Goal: Task Accomplishment & Management: Complete application form

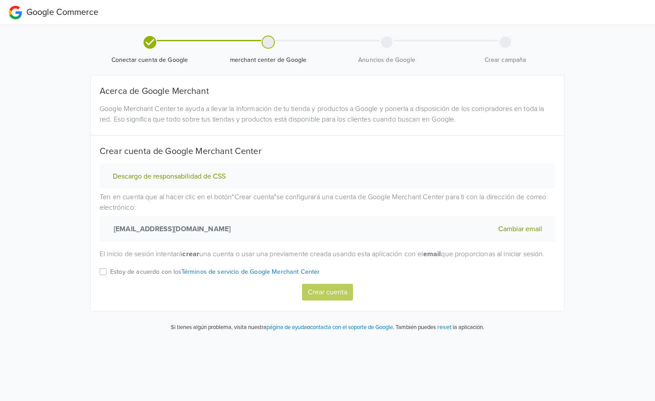
click at [110, 282] on label "Estoy de acuerdo con los Términos de servicio de Google Merchant Center" at bounding box center [215, 276] width 210 height 18
click at [0, 0] on input "Estoy de acuerdo con los Términos de servicio de Google Merchant Center" at bounding box center [0, 0] width 0 height 0
click at [331, 301] on button "Crear cuenta" at bounding box center [327, 292] width 51 height 17
click at [101, 284] on div "Estoy de acuerdo con los Términos de servicio de Google Merchant Center" at bounding box center [328, 276] width 456 height 18
click at [110, 284] on label "Estoy de acuerdo con los Términos de servicio de Google Merchant Center" at bounding box center [215, 276] width 210 height 18
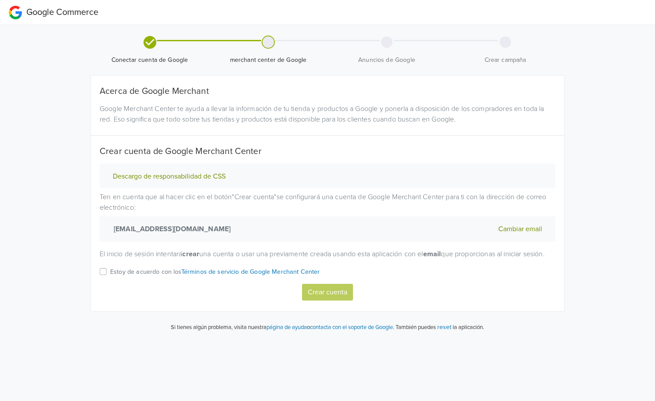
click at [0, 0] on input "Estoy de acuerdo con los Términos de servicio de Google Merchant Center" at bounding box center [0, 0] width 0 height 0
click at [339, 301] on button "Crear cuenta" at bounding box center [327, 292] width 51 height 17
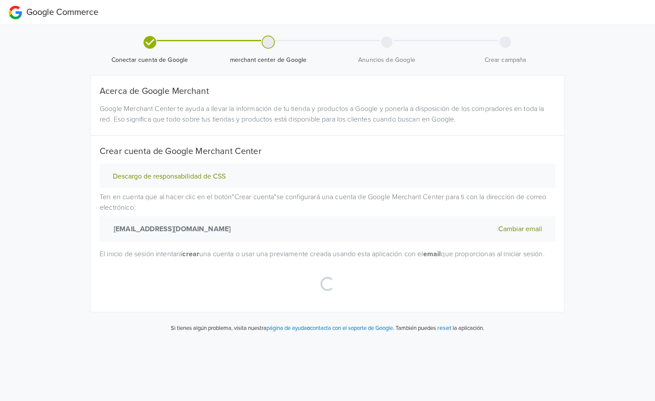
select select "cl"
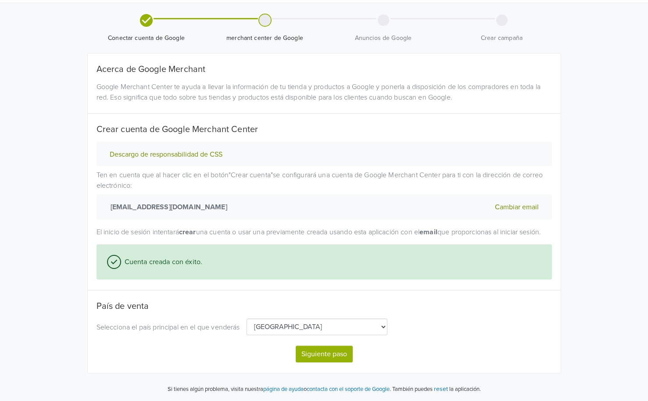
scroll to position [32, 0]
click at [321, 353] on button "Siguiente paso" at bounding box center [324, 354] width 57 height 17
select select "cl"
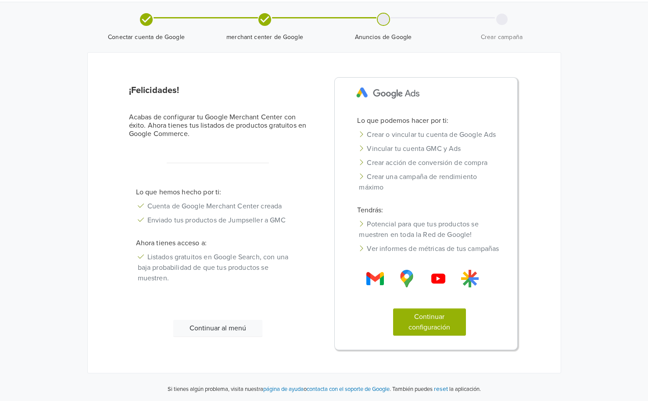
scroll to position [33, 0]
click at [438, 325] on button "Continuar configuración" at bounding box center [429, 322] width 73 height 27
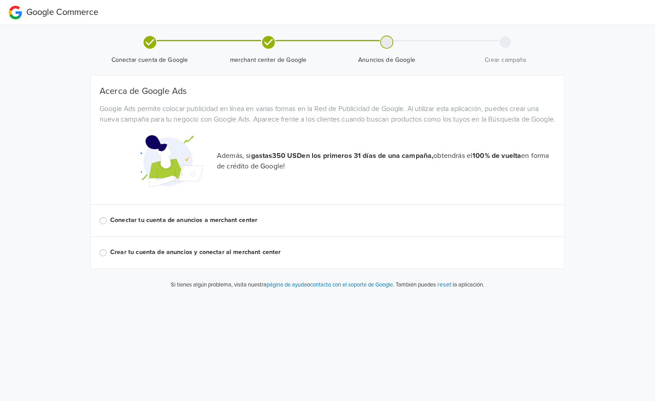
click at [111, 225] on label "Conectar tu cuenta de anuncios a merchant center" at bounding box center [332, 221] width 445 height 10
click at [0, 0] on input "Conectar tu cuenta de anuncios a merchant center" at bounding box center [0, 0] width 0 height 0
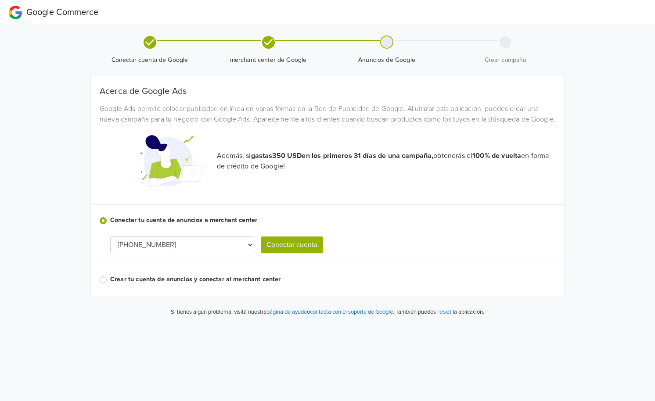
click at [289, 253] on button "Conectar cuenta" at bounding box center [292, 245] width 62 height 17
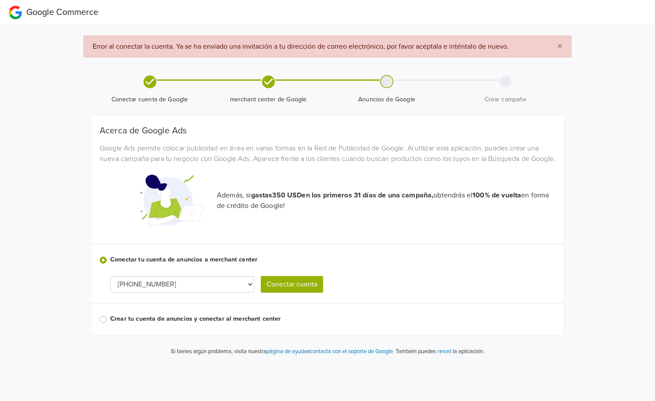
click at [299, 293] on button "Conectar cuenta" at bounding box center [292, 284] width 62 height 17
click at [295, 292] on button "Conectar cuenta" at bounding box center [292, 284] width 62 height 17
click at [297, 293] on button "Conectar cuenta" at bounding box center [292, 284] width 62 height 17
